Goal: Transaction & Acquisition: Download file/media

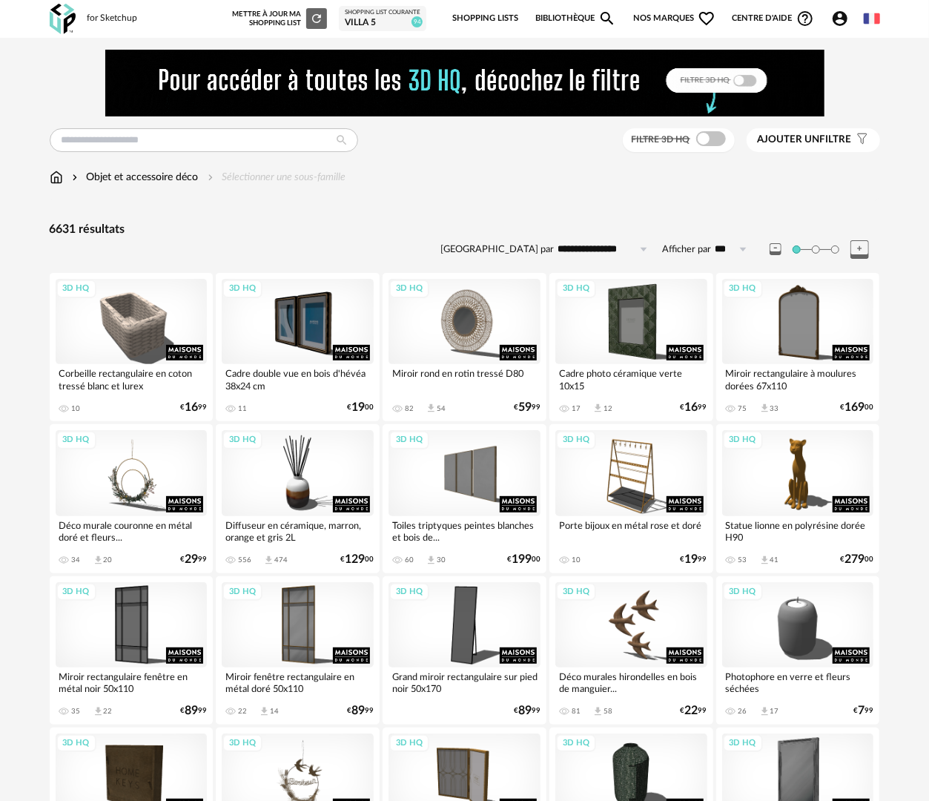
click at [590, 18] on link "Bibliothèque Magnify icon" at bounding box center [576, 18] width 82 height 31
click at [56, 179] on img at bounding box center [56, 177] width 13 height 15
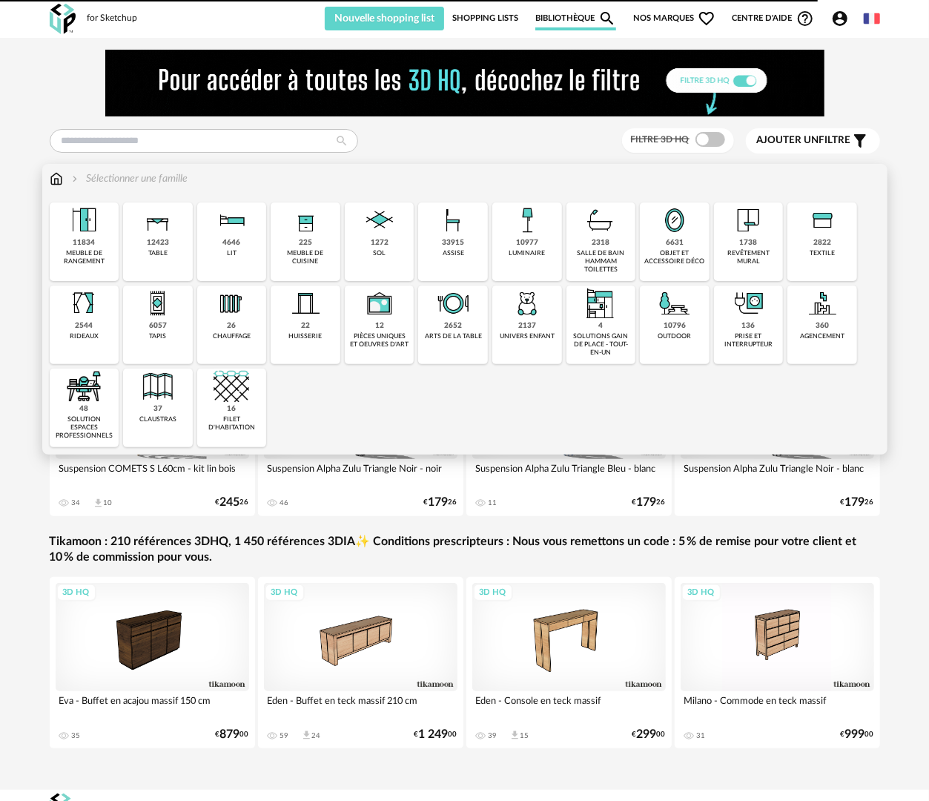
click at [769, 250] on div "revêtement mural" at bounding box center [749, 257] width 61 height 17
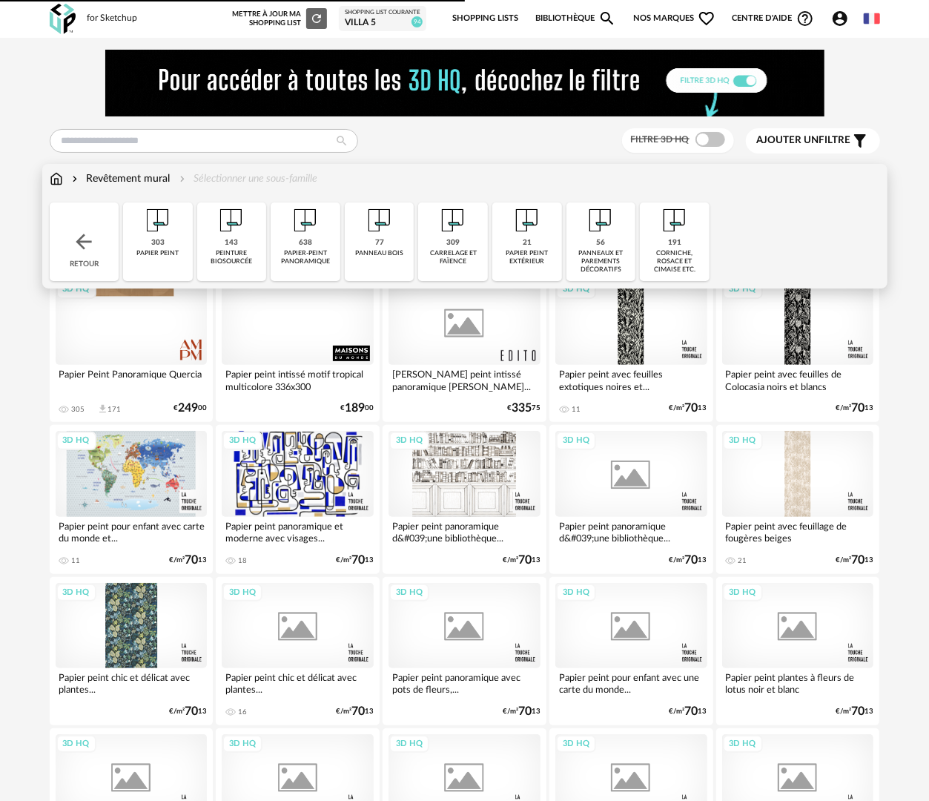
click at [159, 258] on div "303 papier peint" at bounding box center [158, 241] width 70 height 79
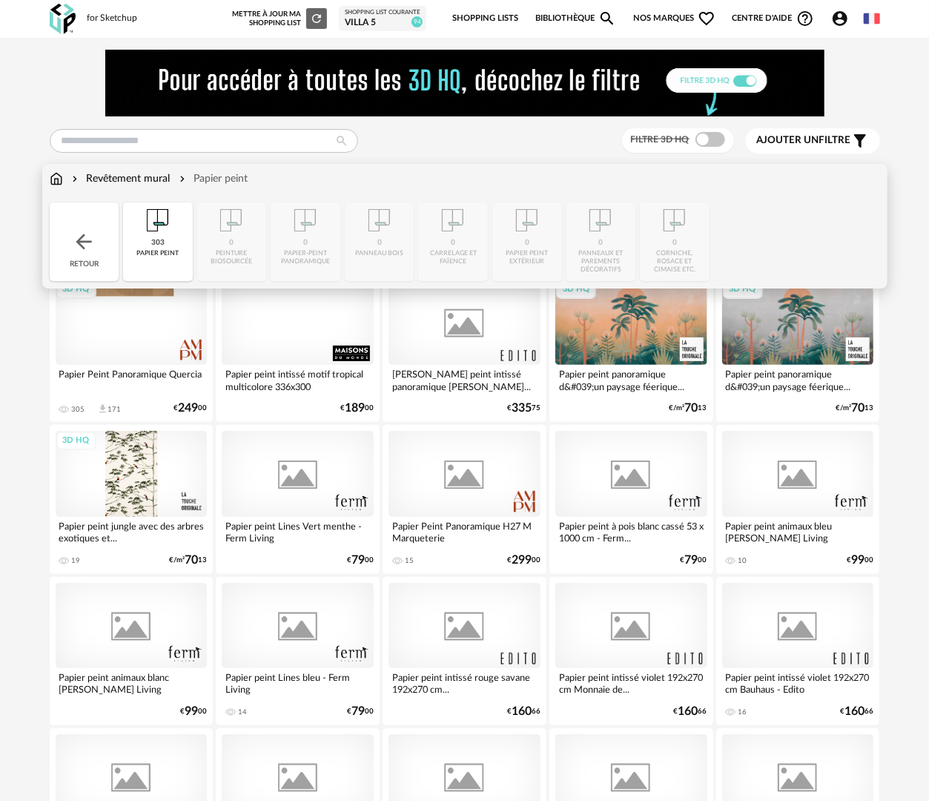
click at [231, 257] on div "Close icon Retour 303 papier peint 0 peinture biosourcée 0 papier-peint panoram…" at bounding box center [465, 241] width 831 height 79
click at [72, 246] on img at bounding box center [84, 242] width 24 height 24
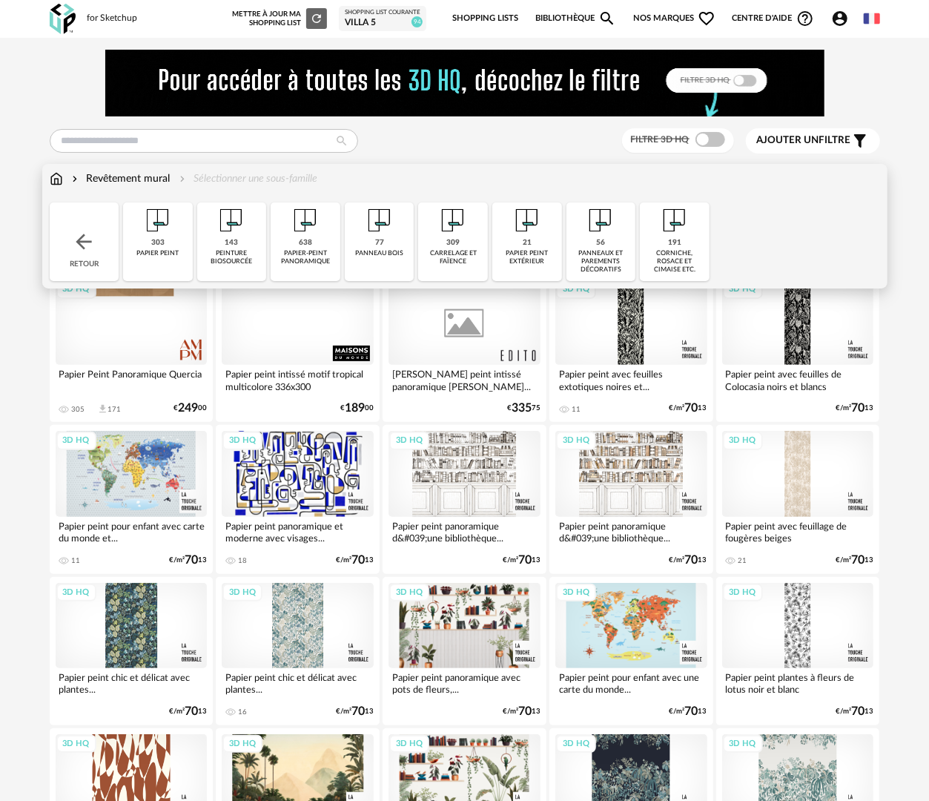
click at [244, 248] on div "143 peinture biosourcée" at bounding box center [232, 241] width 70 height 79
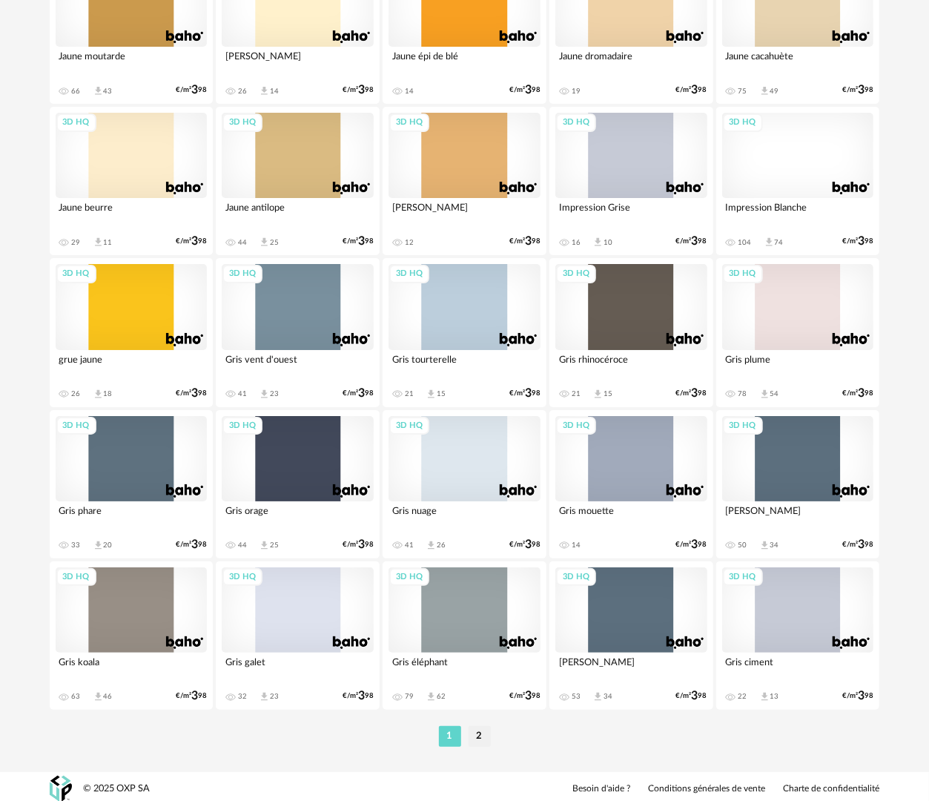
scroll to position [2594, 0]
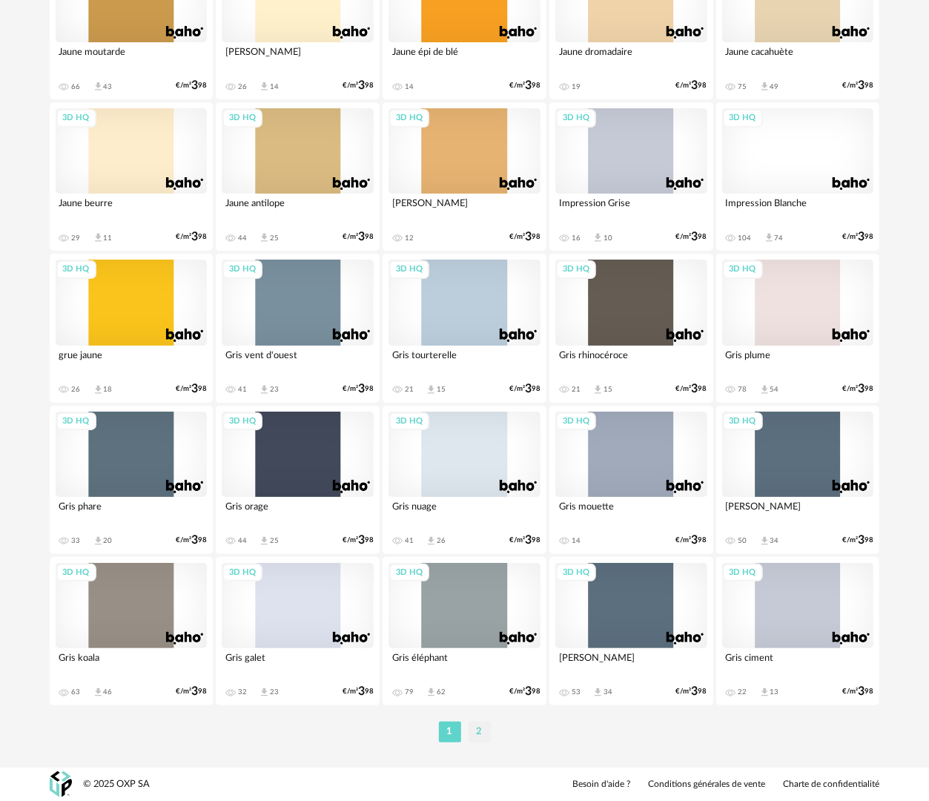
click at [484, 731] on li "2" at bounding box center [480, 732] width 22 height 21
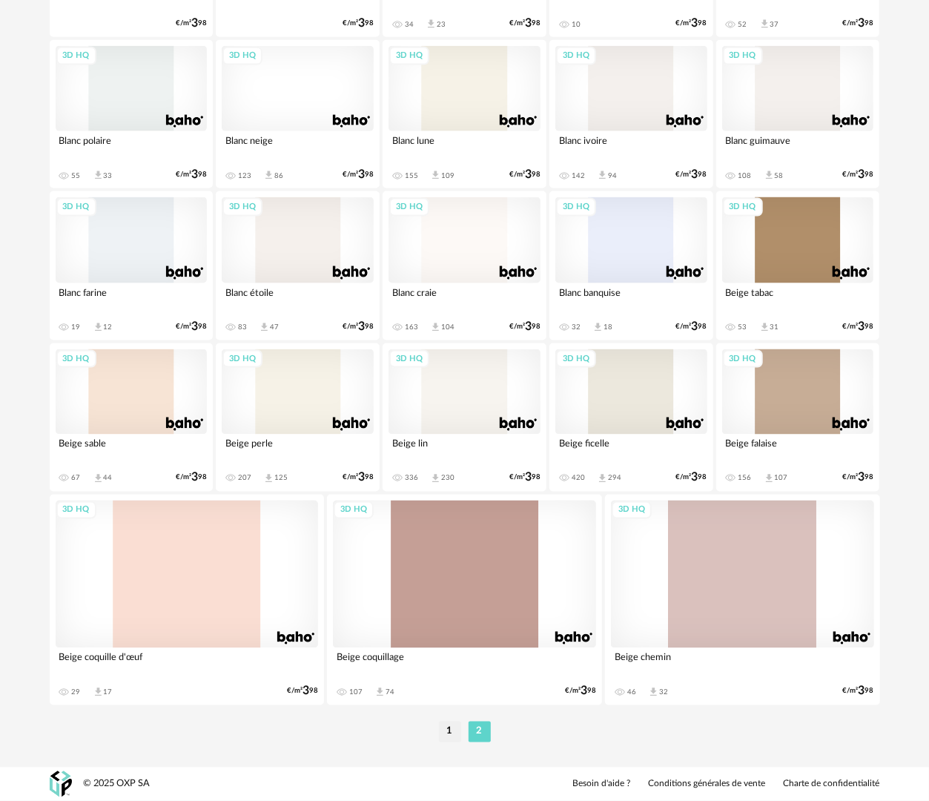
scroll to position [546, 0]
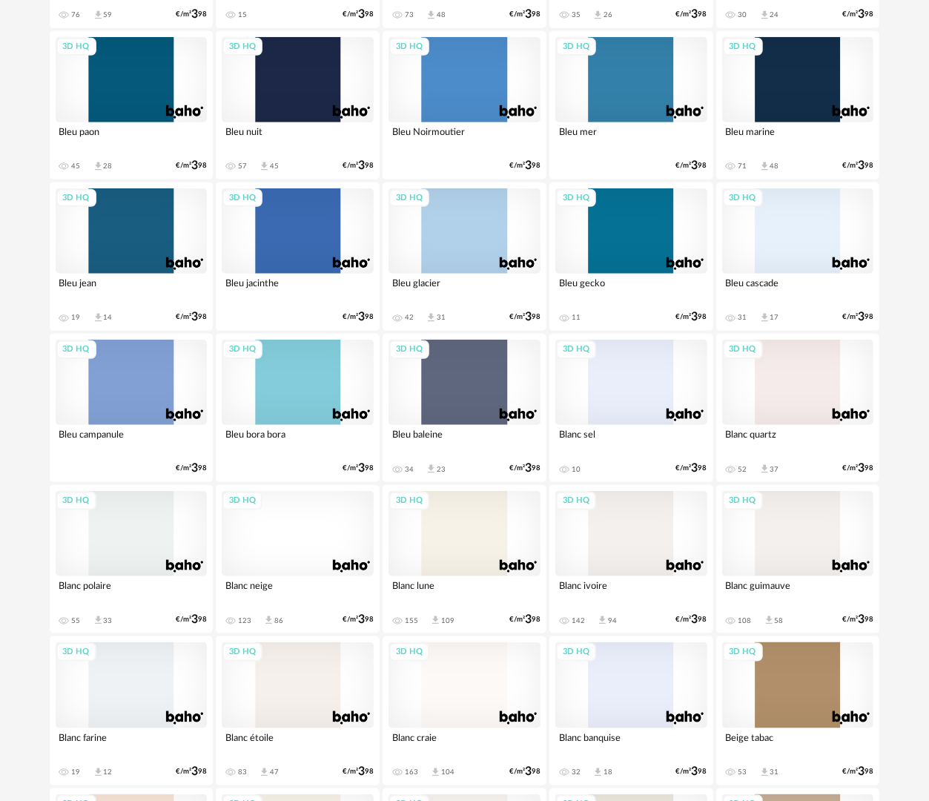
click at [485, 544] on div "3D HQ" at bounding box center [465, 533] width 152 height 85
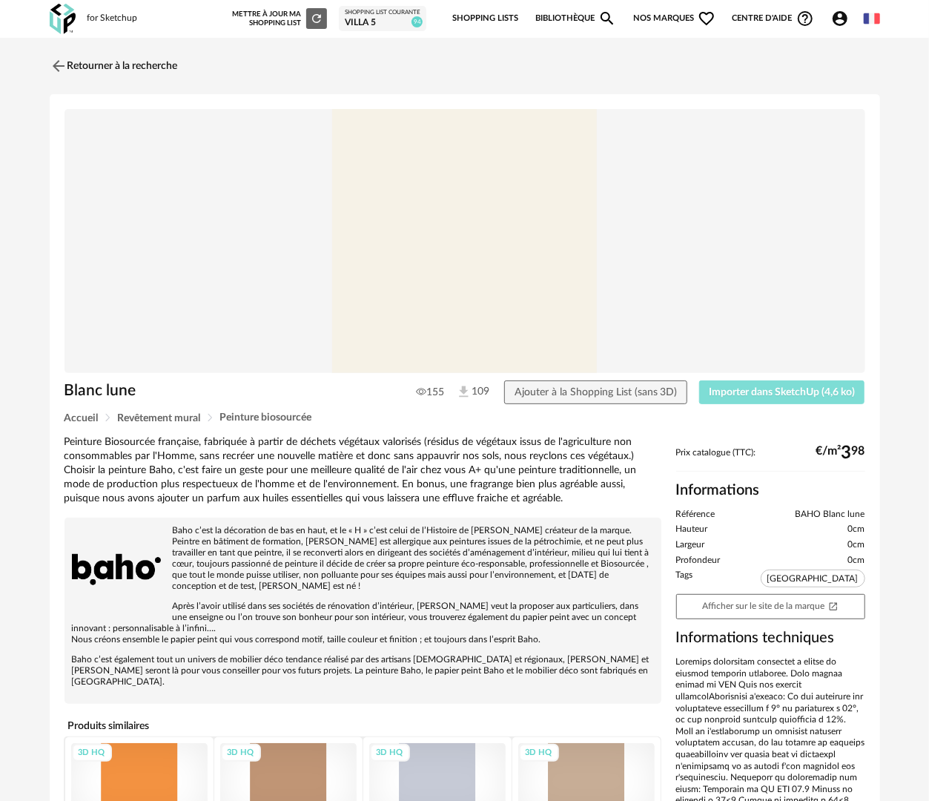
click at [787, 395] on span "Importer dans SketchUp (4,6 ko)" at bounding box center [782, 392] width 146 height 10
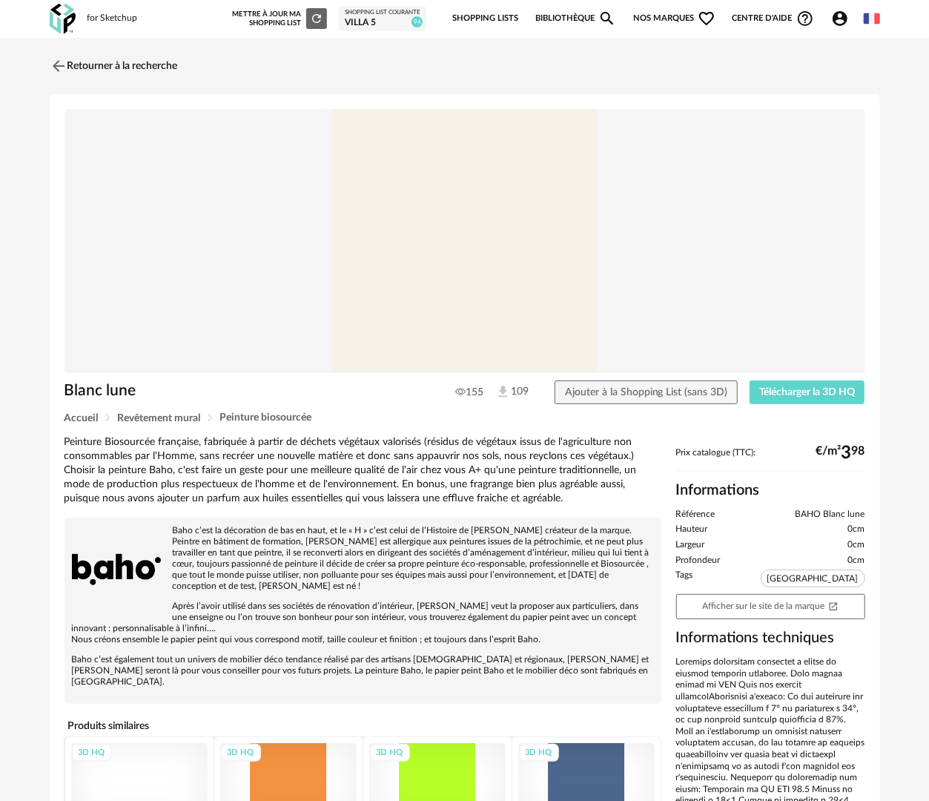
click at [561, 10] on link "Bibliothèque Magnify icon" at bounding box center [576, 18] width 82 height 31
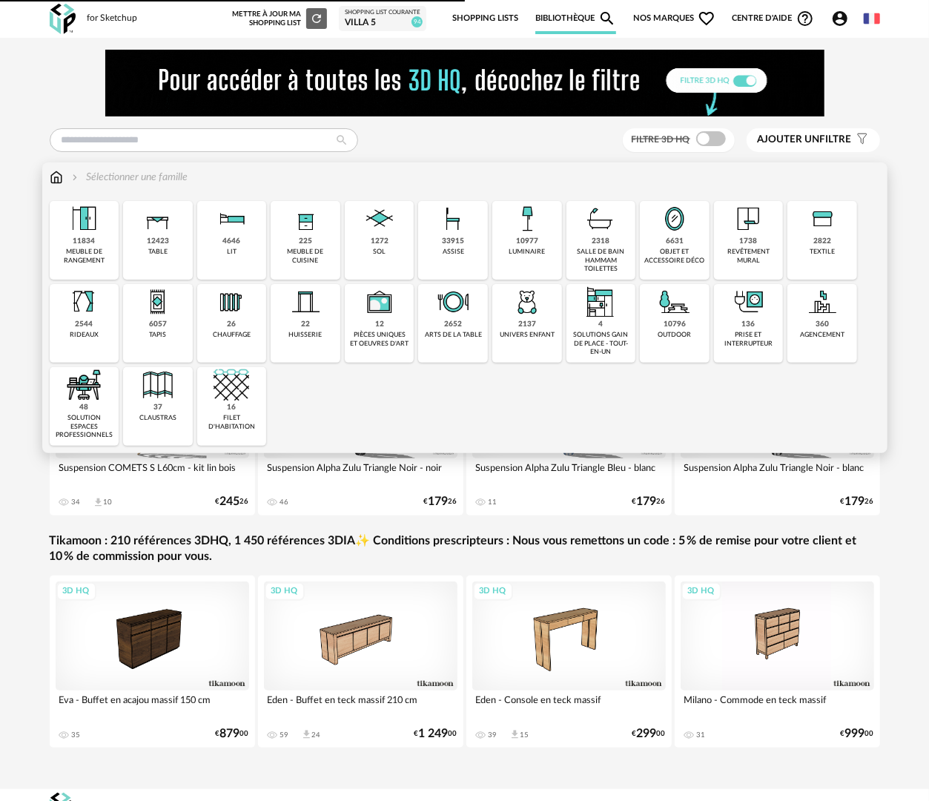
click at [530, 246] on div "10977" at bounding box center [527, 242] width 22 height 10
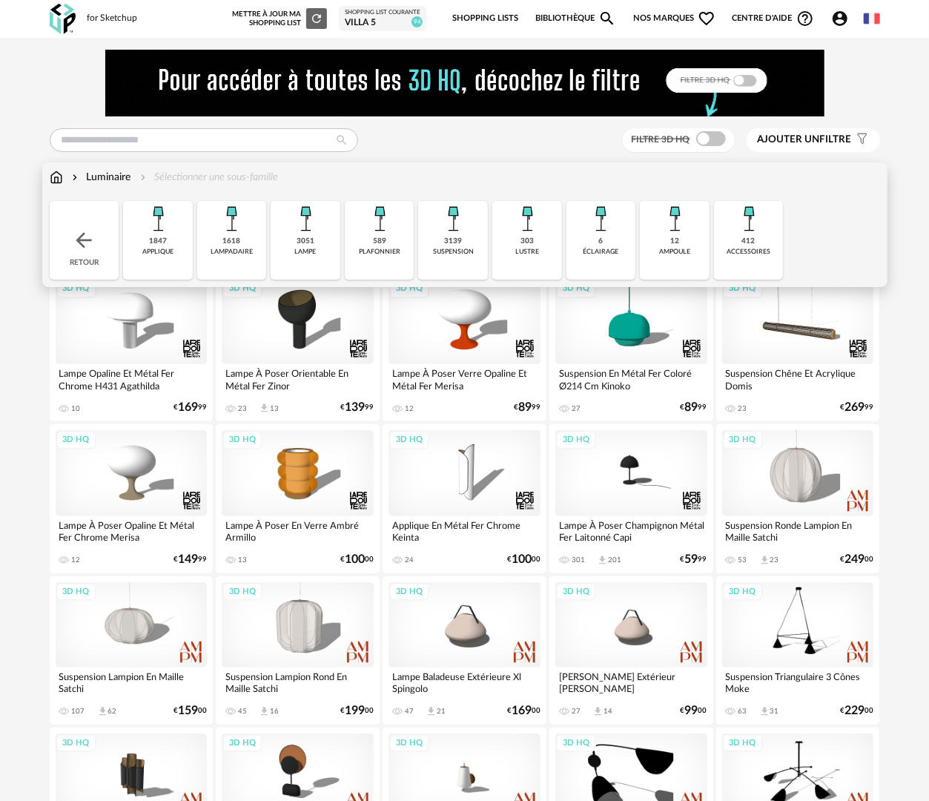
click at [455, 239] on div "3139" at bounding box center [453, 242] width 18 height 10
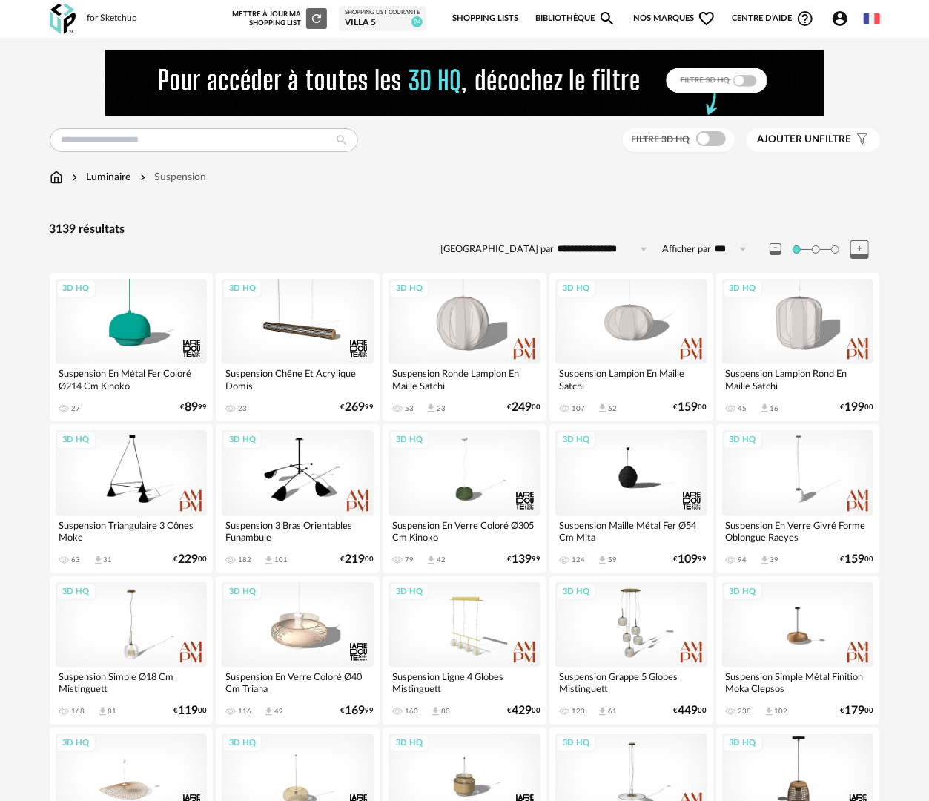
click at [715, 139] on span at bounding box center [711, 138] width 30 height 15
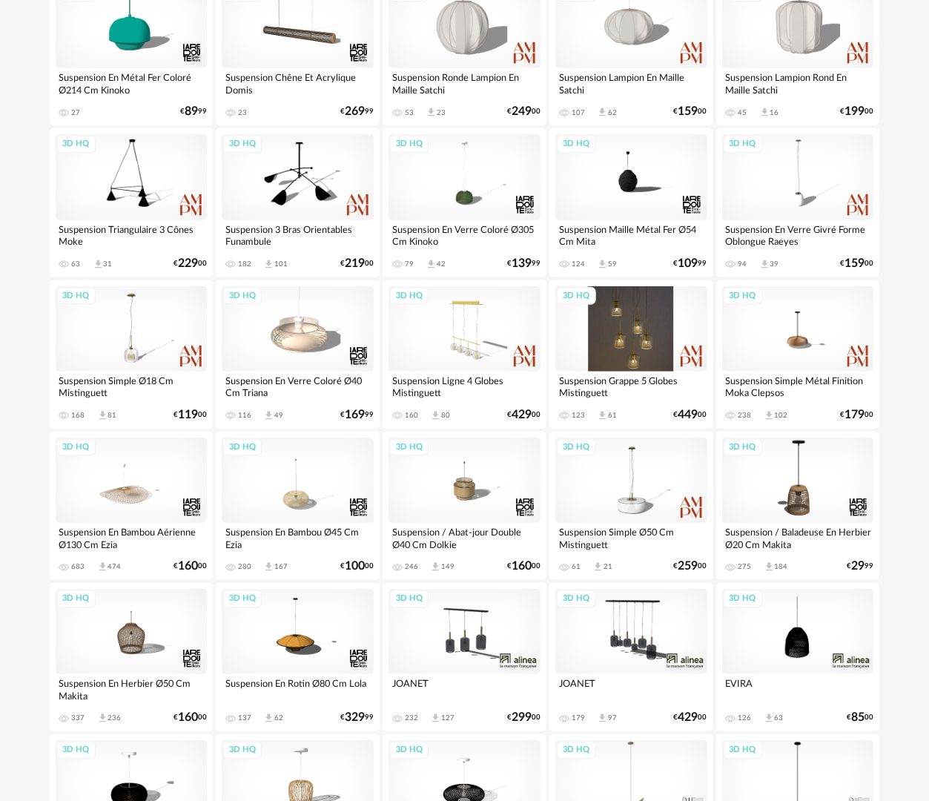
scroll to position [148, 0]
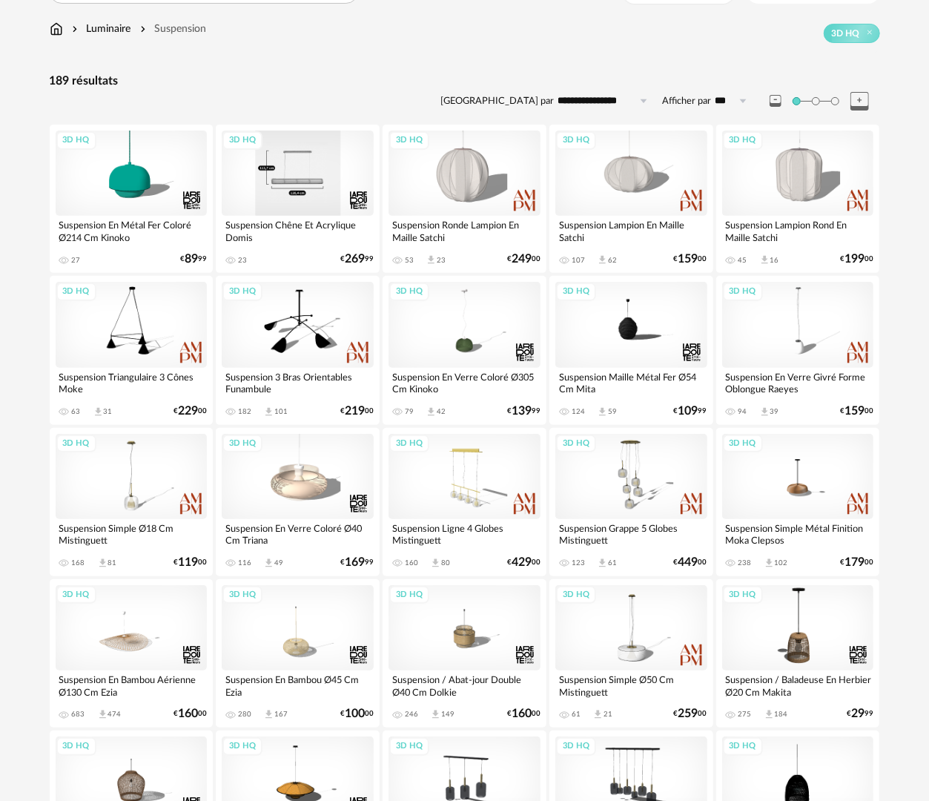
click at [325, 171] on div "3D HQ" at bounding box center [298, 173] width 152 height 85
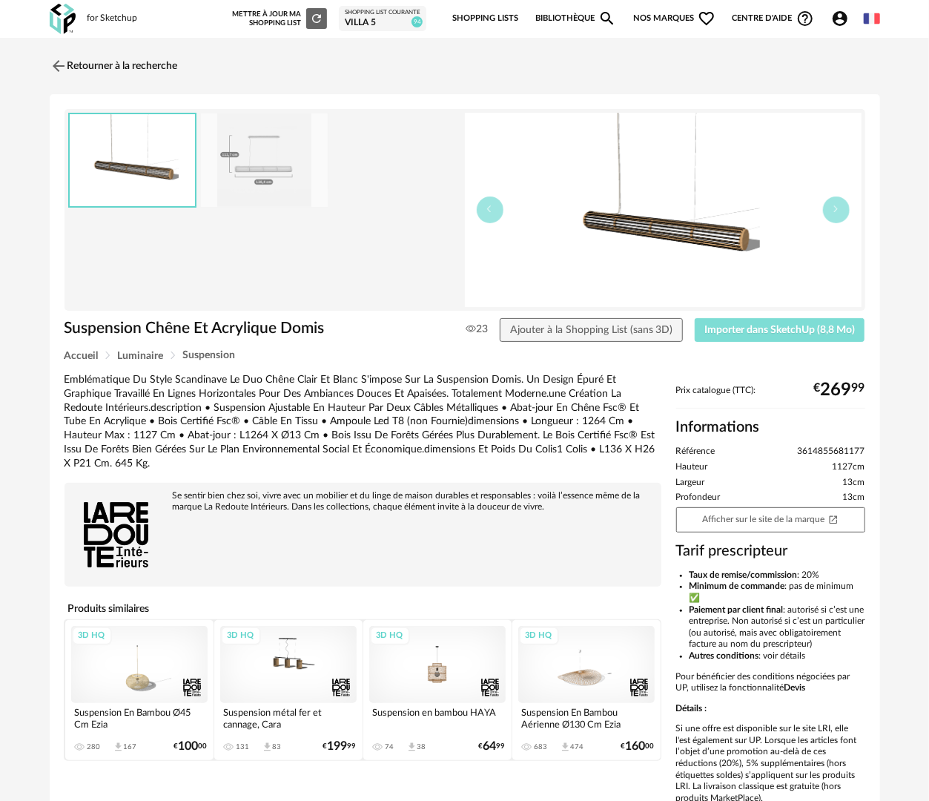
click at [809, 334] on span "Importer dans SketchUp (8,8 Mo)" at bounding box center [780, 330] width 151 height 10
click at [149, 70] on link "Retourner à la recherche" at bounding box center [114, 66] width 128 height 33
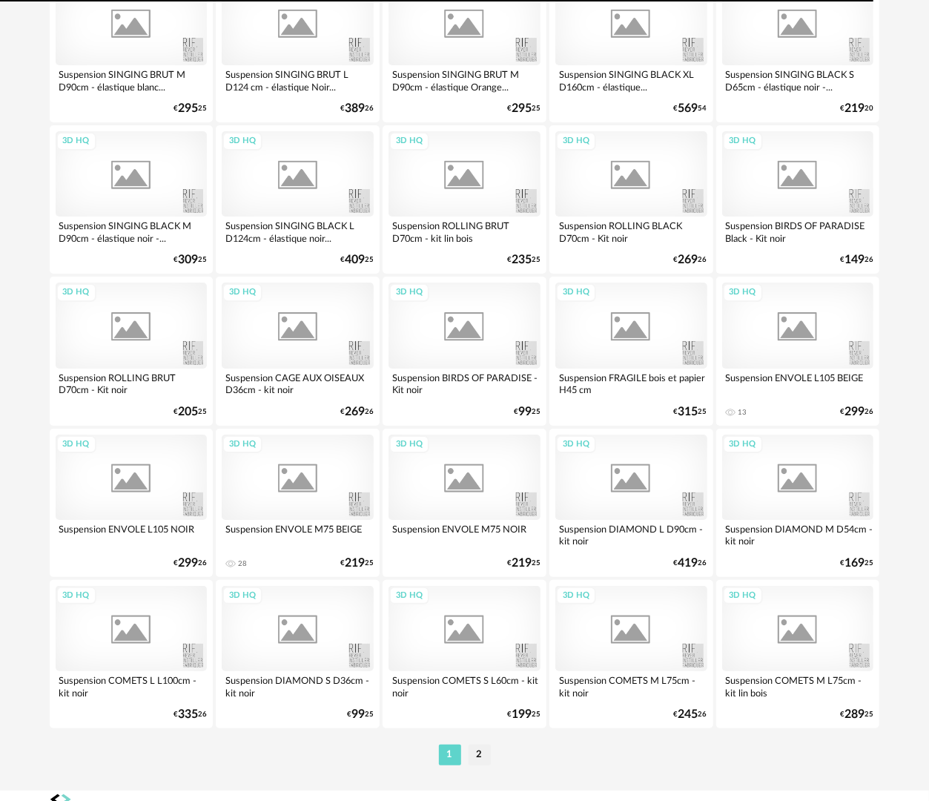
scroll to position [2573, 0]
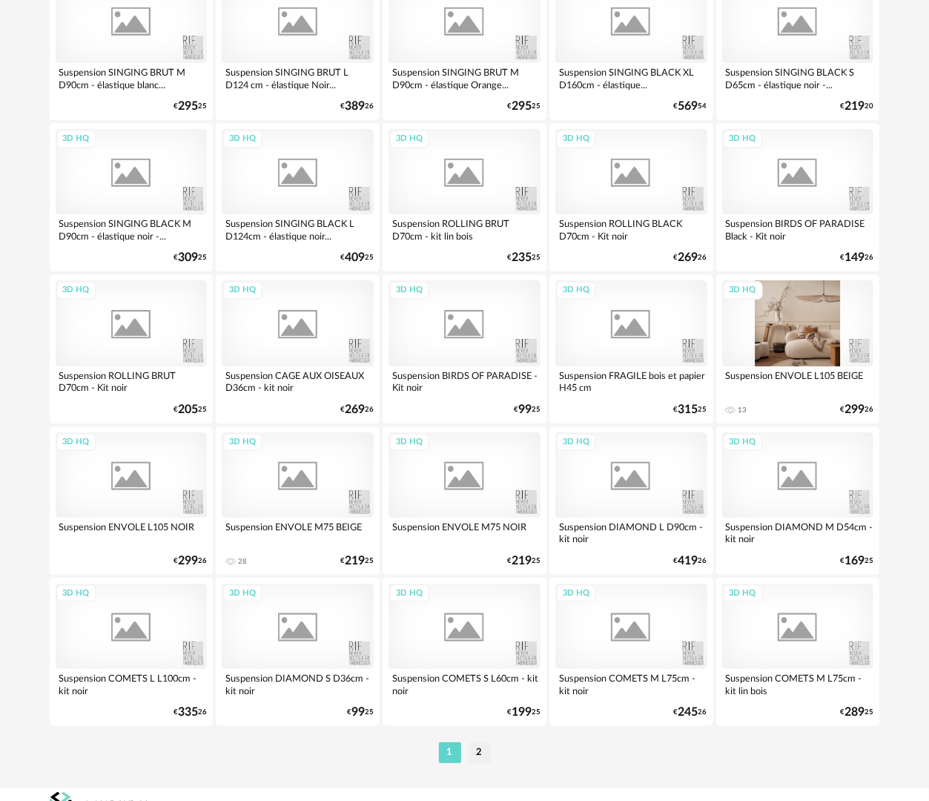
click at [818, 331] on div "3D HQ" at bounding box center [798, 322] width 152 height 85
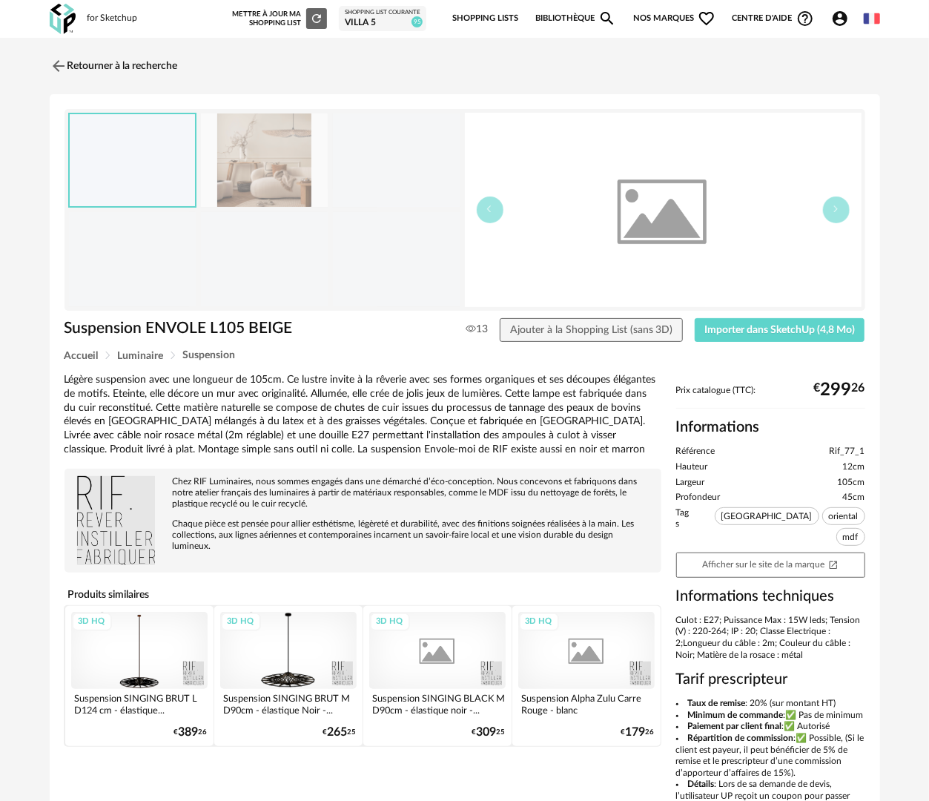
click at [255, 159] on img at bounding box center [265, 160] width 128 height 94
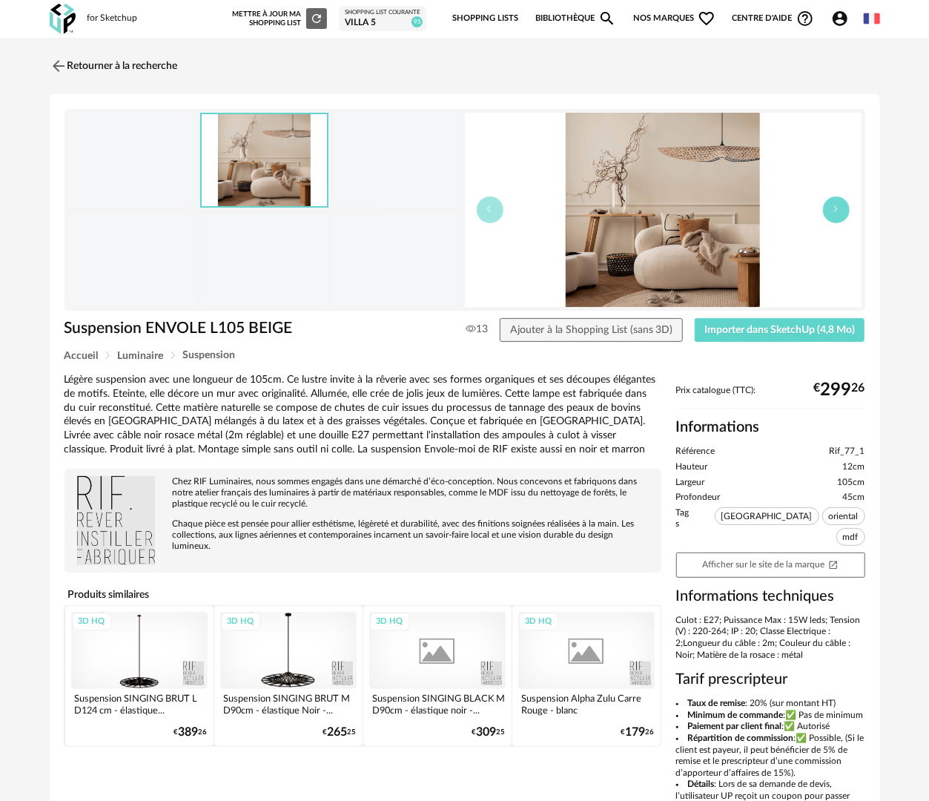
click at [837, 213] on button "button" at bounding box center [836, 210] width 27 height 27
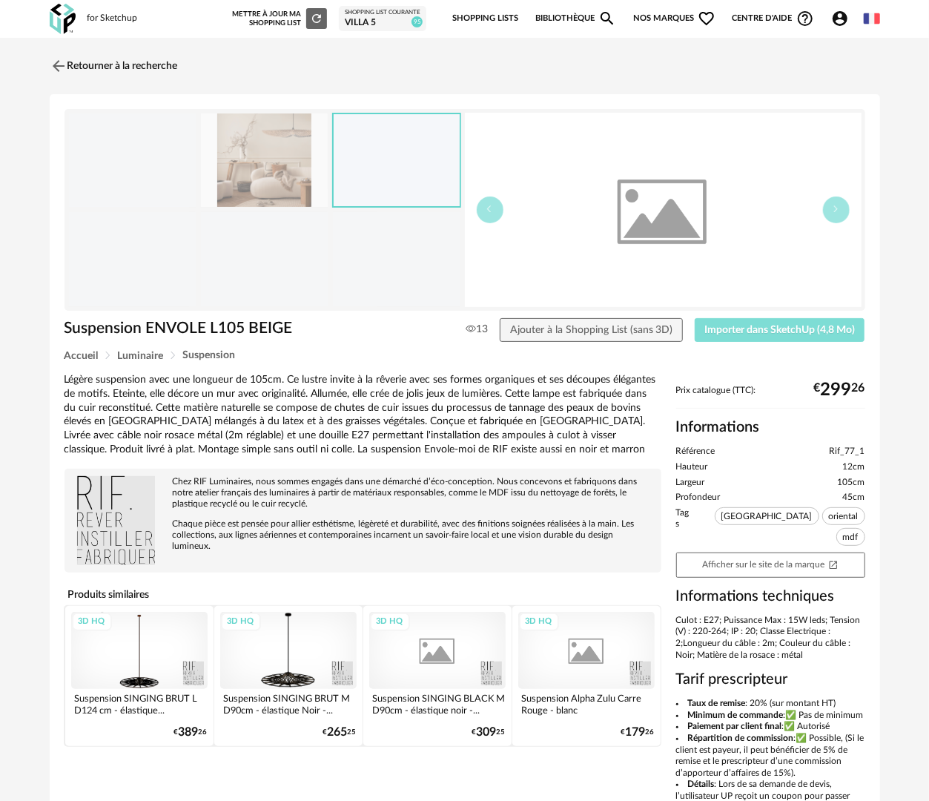
click at [781, 332] on span "Importer dans SketchUp (4,8 Mo)" at bounding box center [780, 330] width 151 height 10
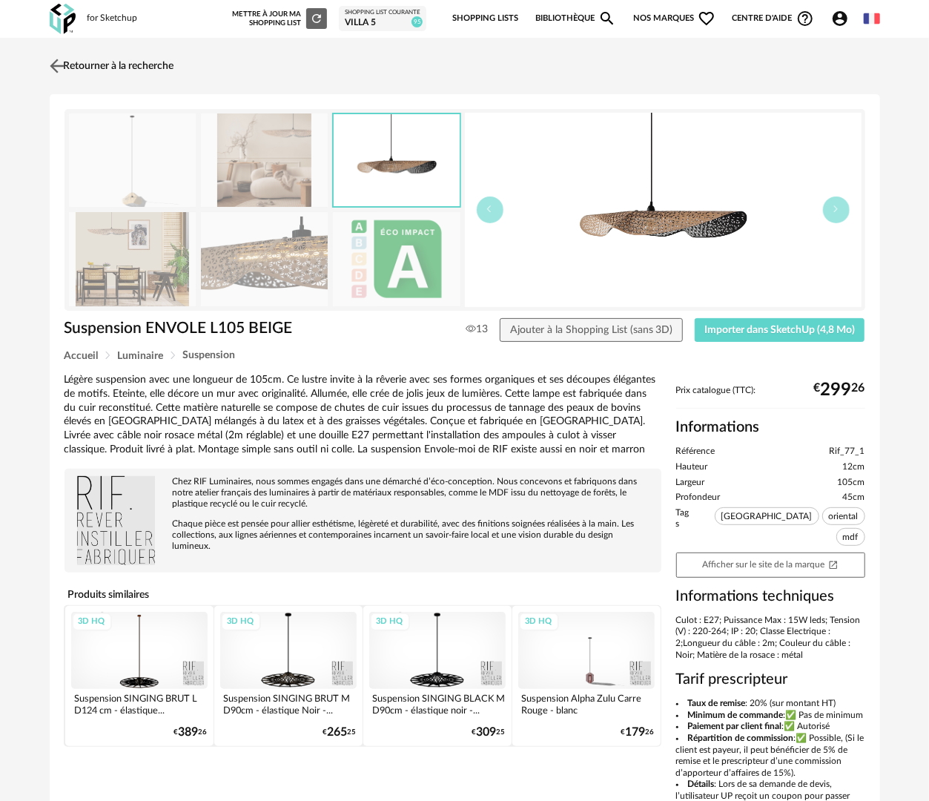
click at [124, 74] on link "Retourner à la recherche" at bounding box center [110, 66] width 128 height 33
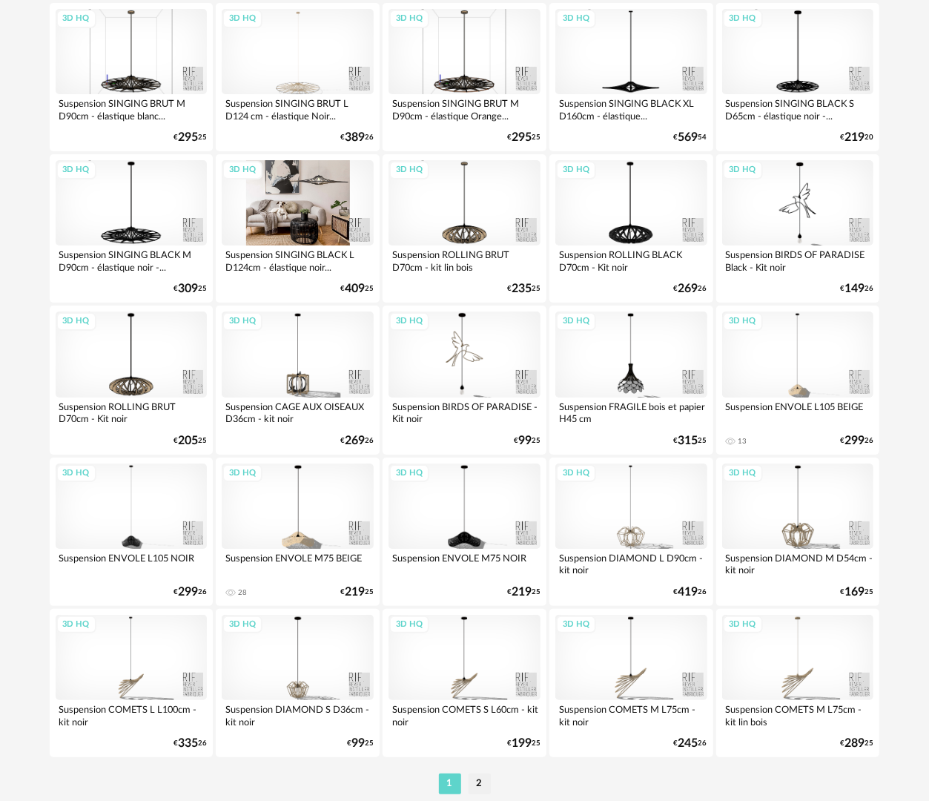
scroll to position [2593, 0]
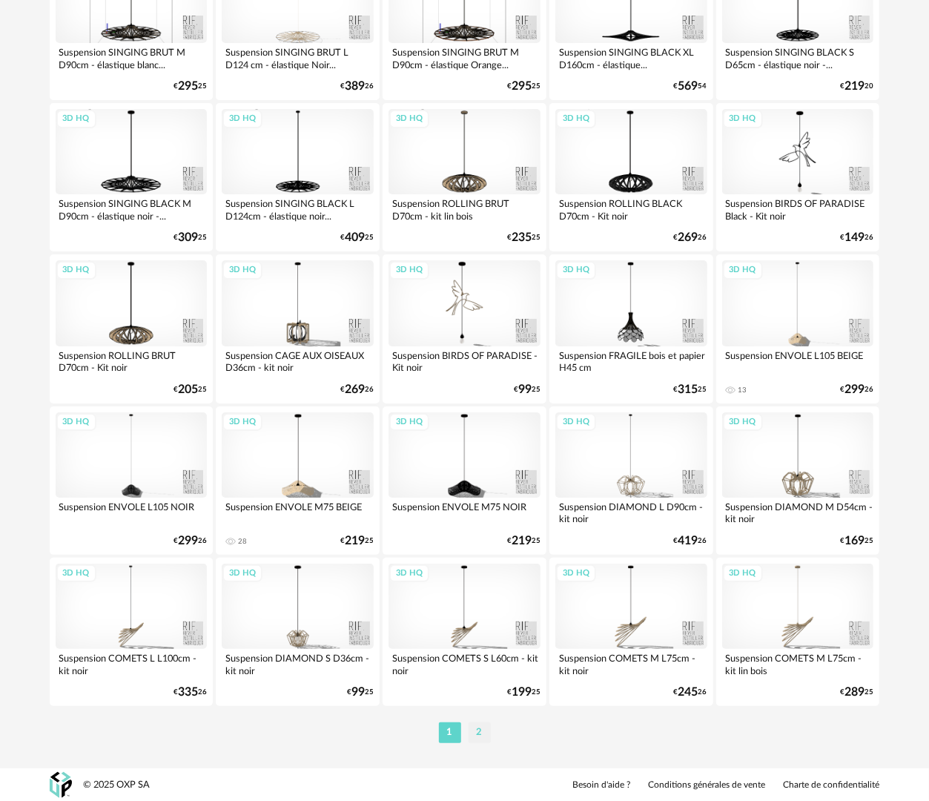
click at [472, 731] on li "2" at bounding box center [480, 732] width 22 height 21
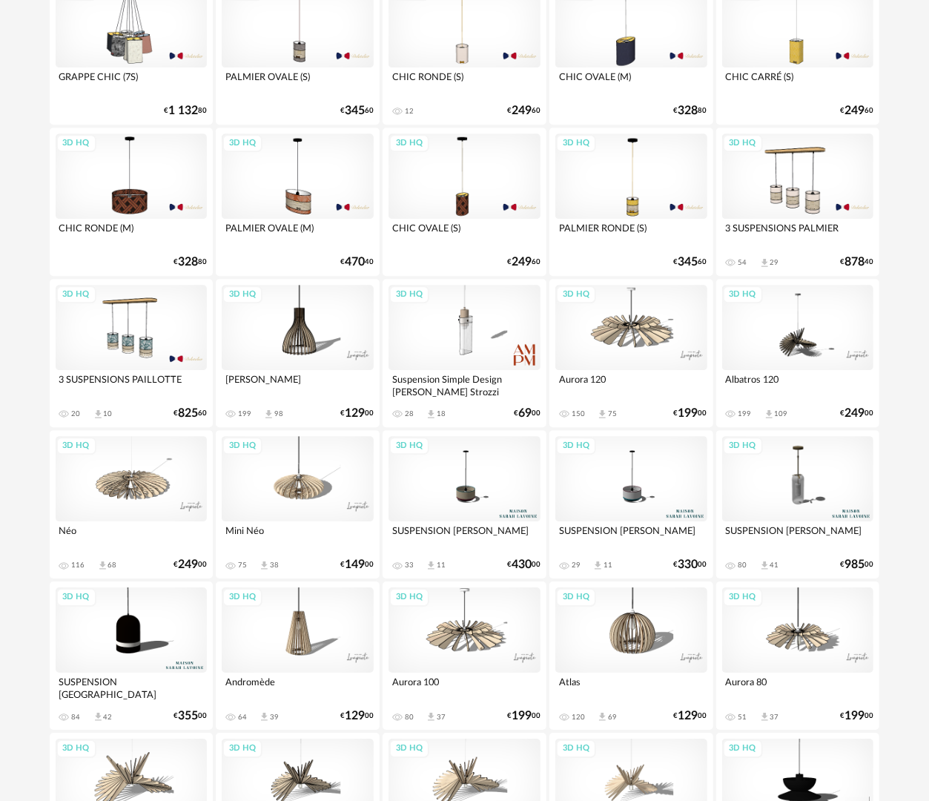
scroll to position [2002, 0]
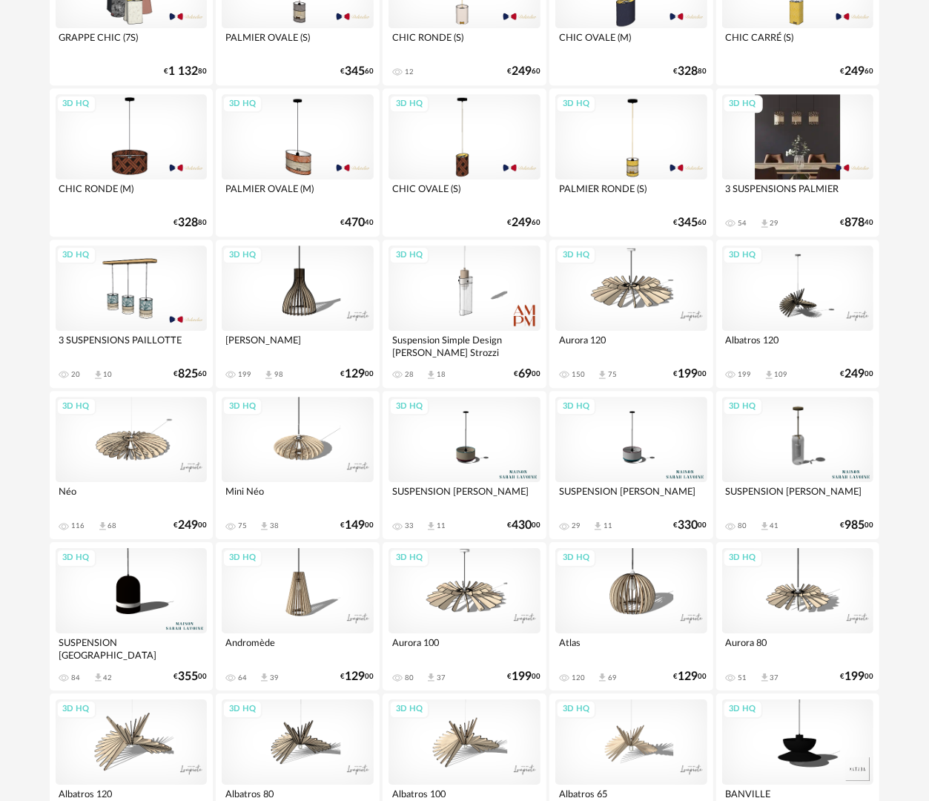
click at [817, 163] on div "3D HQ" at bounding box center [798, 136] width 152 height 85
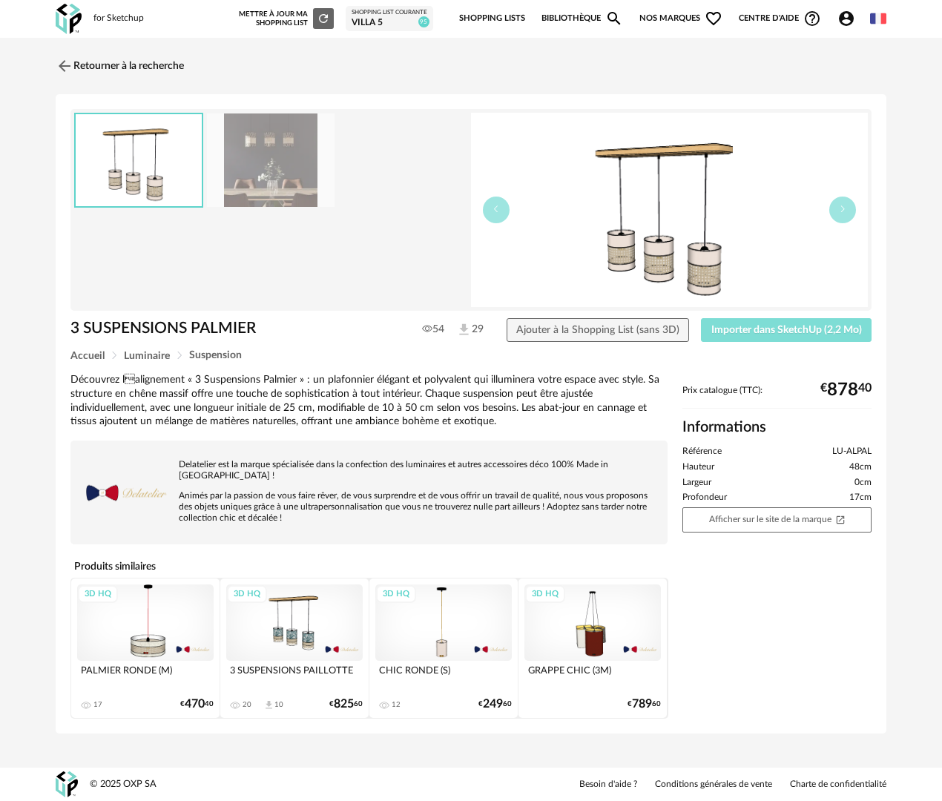
click at [768, 329] on span "Importer dans SketchUp (2,2 Mo)" at bounding box center [786, 330] width 151 height 10
